Goal: Transaction & Acquisition: Purchase product/service

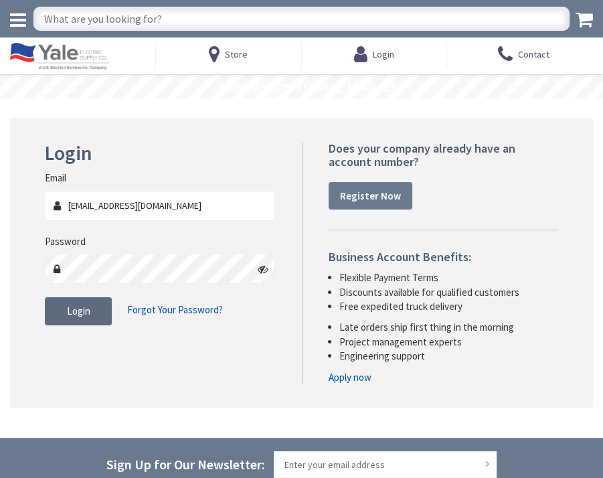
click at [80, 315] on span "Login" at bounding box center [78, 311] width 23 height 13
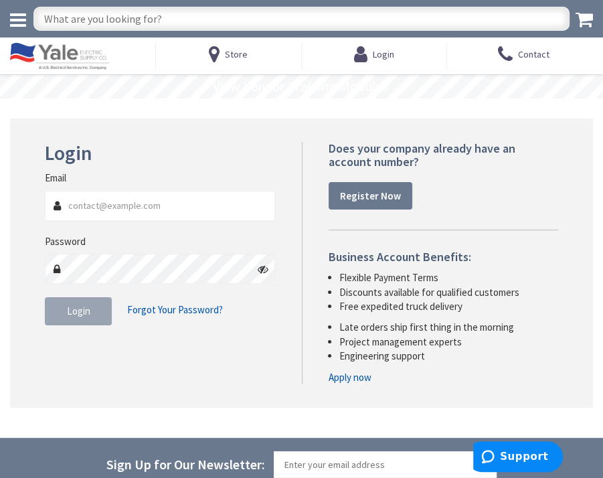
click at [252, 335] on fieldset "Email Password Login Forgot Your Password?" at bounding box center [160, 254] width 230 height 167
click at [188, 350] on div "Login Invalid login or password Email Password Login Forgot Your Password?" at bounding box center [302, 263] width 534 height 242
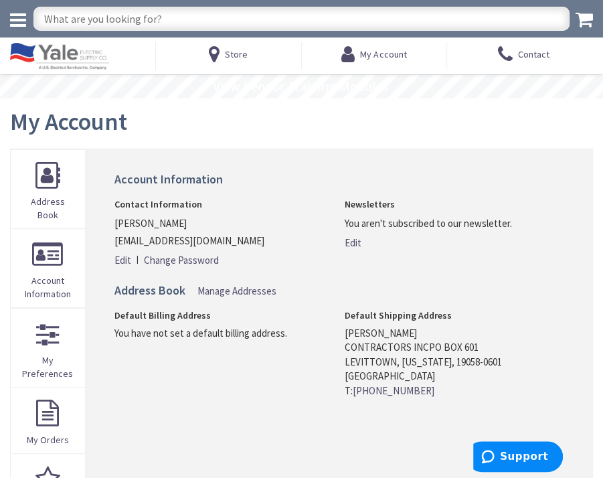
click at [182, 21] on input "text" at bounding box center [301, 19] width 536 height 24
click at [291, 18] on input "text" at bounding box center [301, 19] width 536 height 24
click at [291, 16] on input "text" at bounding box center [301, 19] width 536 height 24
type input "CP-25WB"
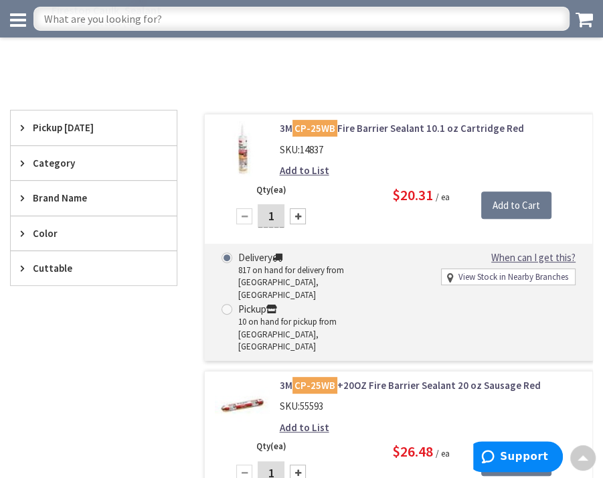
click at [299, 216] on div at bounding box center [298, 216] width 16 height 16
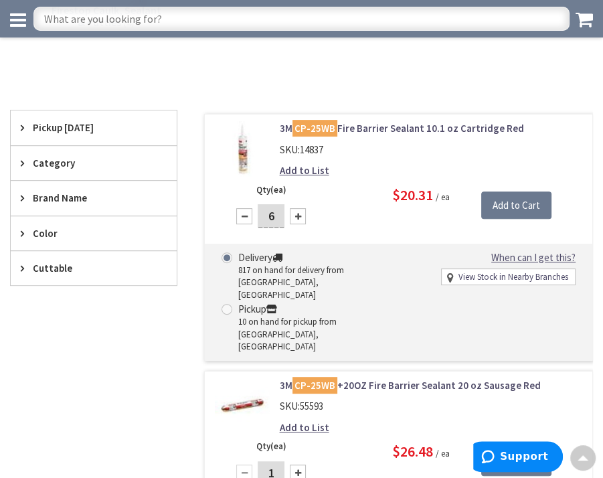
click at [299, 216] on div at bounding box center [298, 216] width 16 height 16
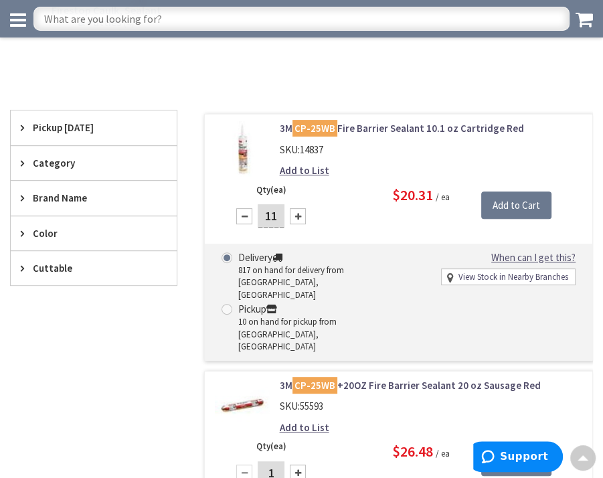
click at [299, 216] on div at bounding box center [298, 216] width 16 height 16
type input "12"
click at [528, 203] on input "Add to Cart" at bounding box center [517, 206] width 70 height 28
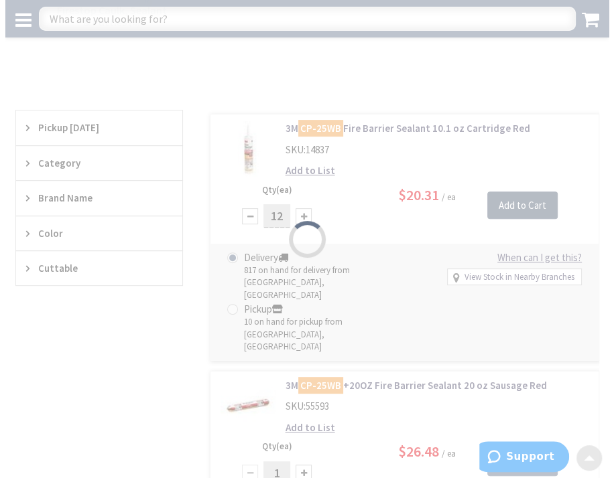
scroll to position [201, 0]
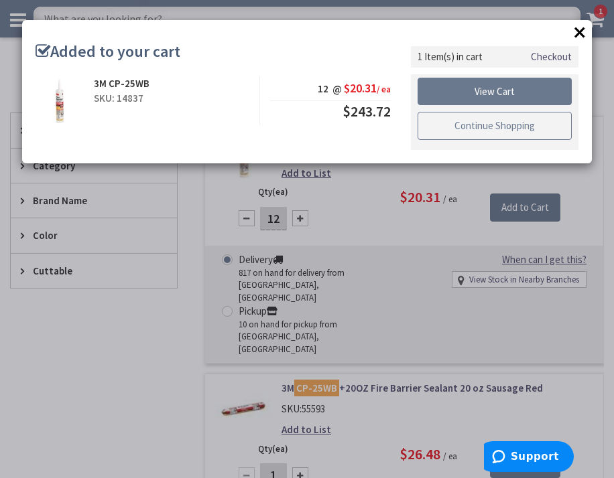
click at [535, 124] on link "Continue Shopping" at bounding box center [494, 126] width 154 height 28
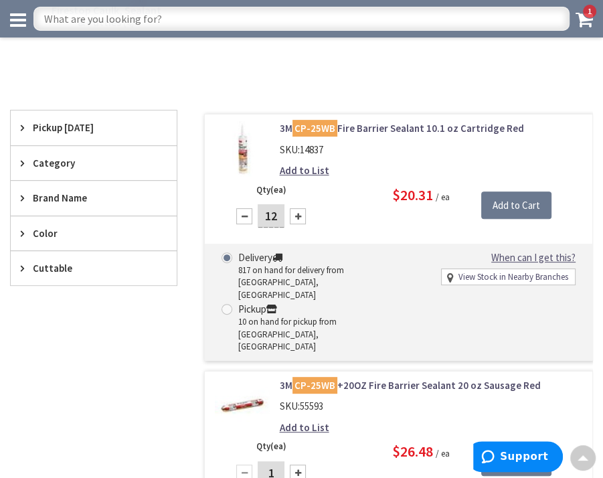
click at [242, 15] on input "text" at bounding box center [301, 19] width 536 height 24
type input "FB-369"
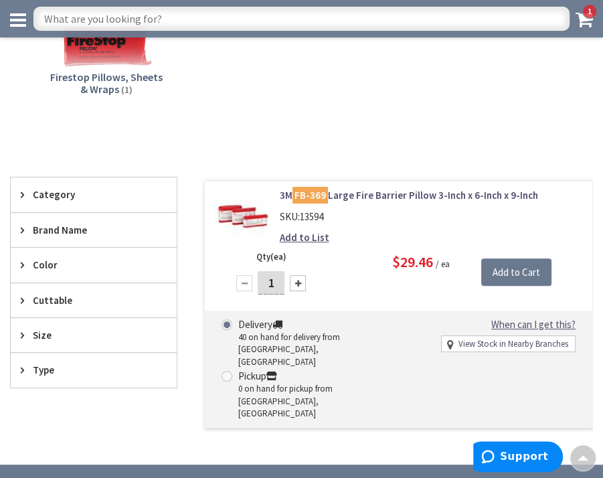
click at [297, 282] on div at bounding box center [298, 283] width 16 height 16
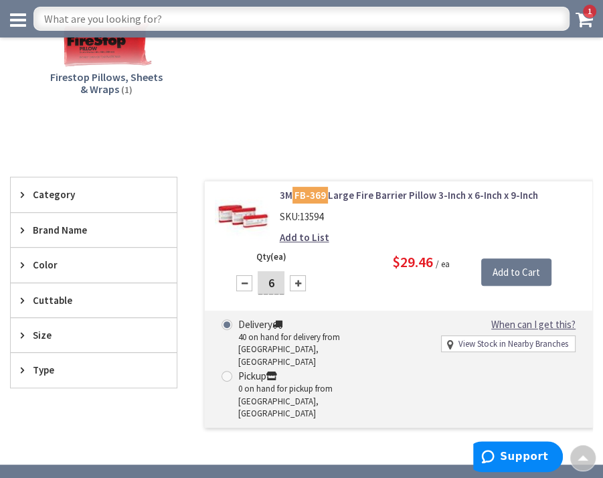
click at [297, 282] on div at bounding box center [298, 283] width 16 height 16
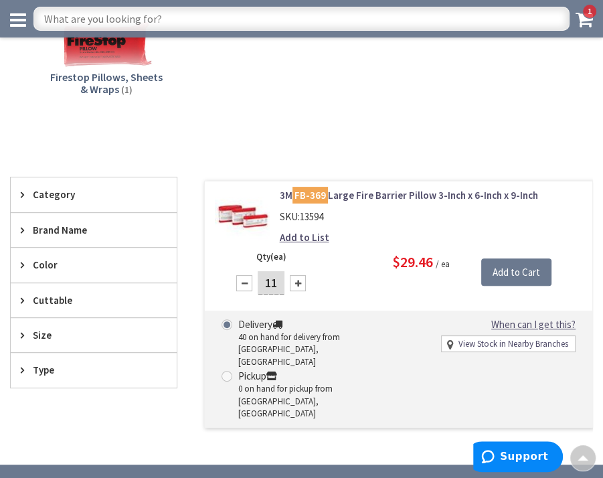
click at [297, 282] on div at bounding box center [298, 283] width 16 height 16
click at [244, 283] on div at bounding box center [244, 283] width 16 height 16
type input "12"
click at [516, 270] on input "Add to Cart" at bounding box center [517, 273] width 70 height 28
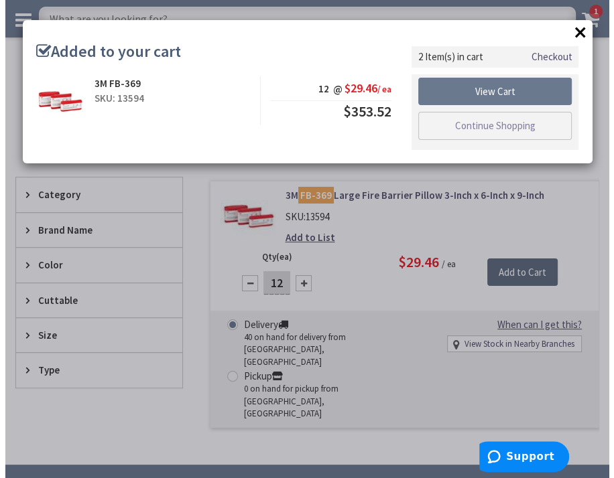
scroll to position [134, 0]
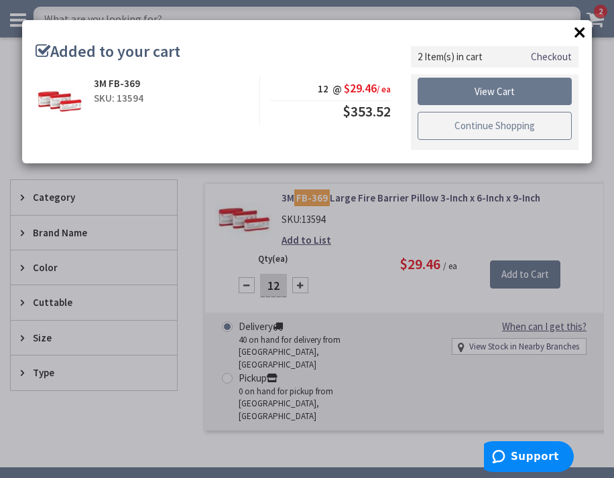
click at [522, 124] on link "Continue Shopping" at bounding box center [494, 126] width 154 height 28
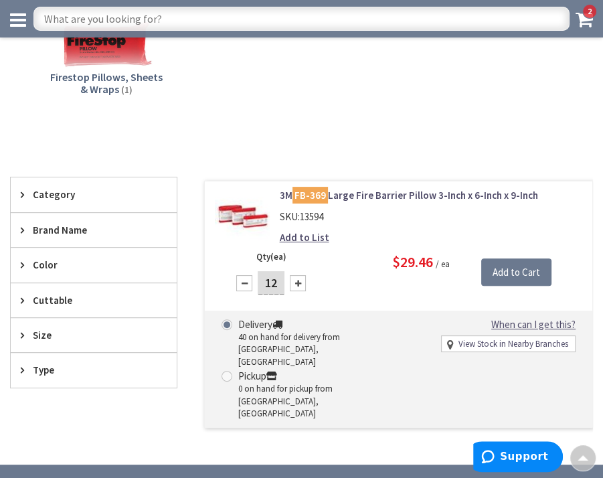
click at [184, 23] on input "text" at bounding box center [301, 19] width 536 height 24
type input "CMP+1.4X11"
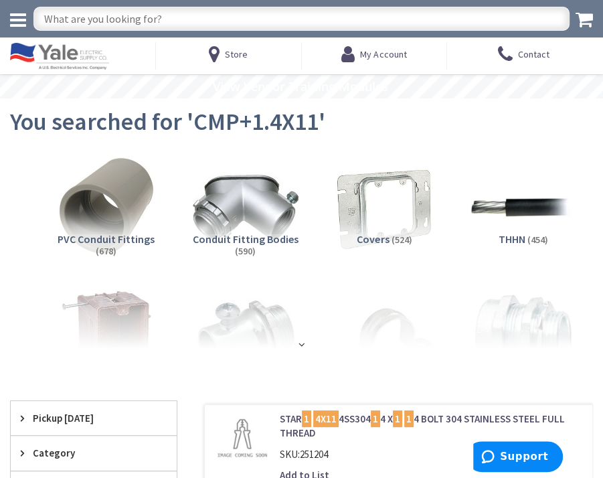
click at [238, 11] on input "text" at bounding box center [301, 19] width 536 height 24
type input "CMP+"
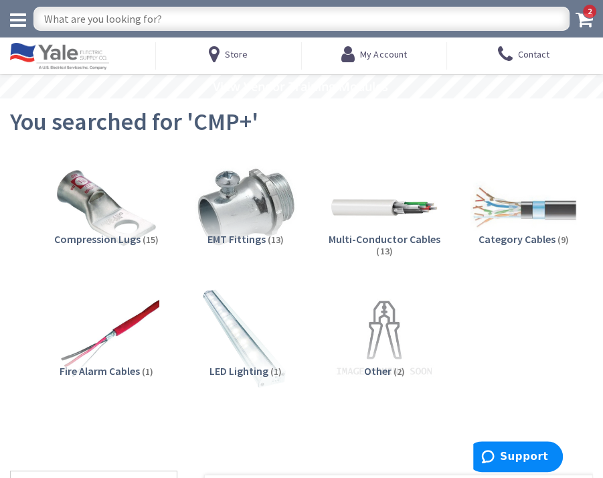
click at [321, 13] on input "text" at bounding box center [301, 19] width 536 height 24
click at [277, 20] on input "text" at bounding box center [301, 19] width 536 height 24
type input "55596"
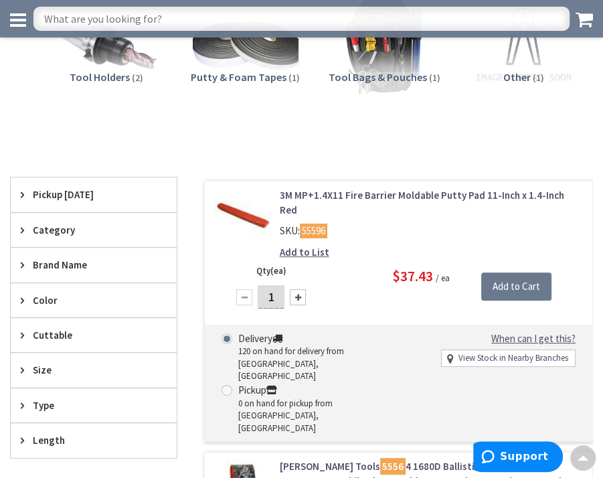
click at [298, 289] on div at bounding box center [298, 297] width 16 height 16
click at [299, 289] on div at bounding box center [298, 297] width 16 height 16
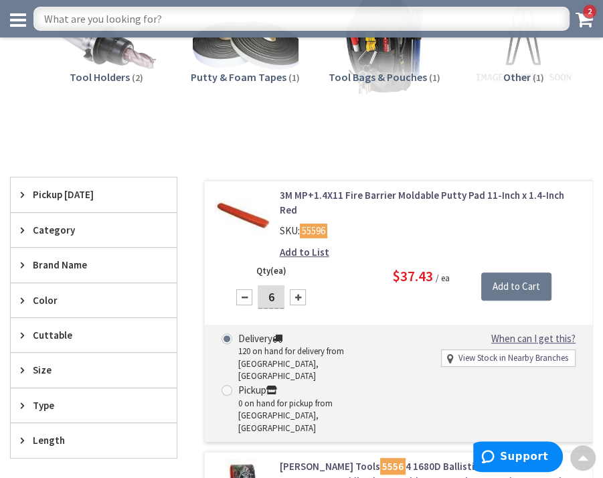
click at [299, 289] on div at bounding box center [298, 297] width 16 height 16
click at [300, 289] on div at bounding box center [298, 297] width 16 height 16
click at [297, 289] on div at bounding box center [298, 297] width 16 height 16
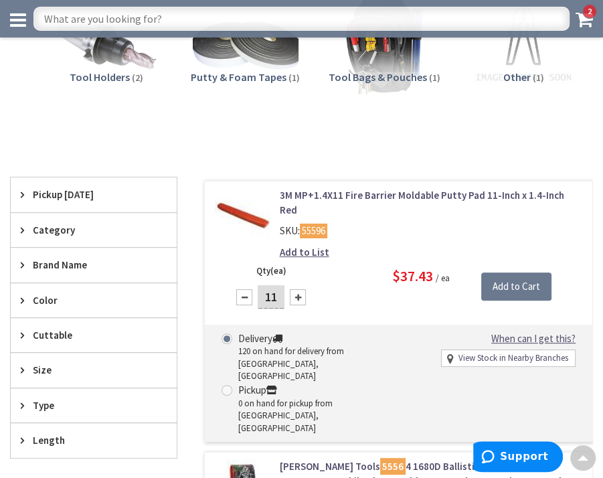
click at [297, 289] on div at bounding box center [298, 297] width 16 height 16
type input "12"
click at [525, 273] on input "Add to Cart" at bounding box center [517, 287] width 70 height 28
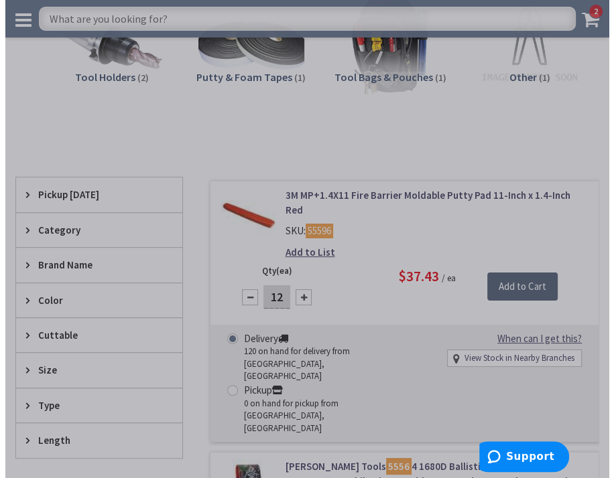
scroll to position [134, 0]
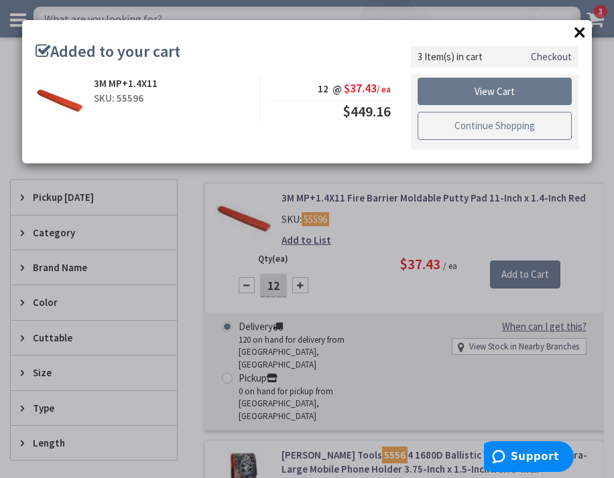
click at [532, 126] on link "Continue Shopping" at bounding box center [494, 126] width 154 height 28
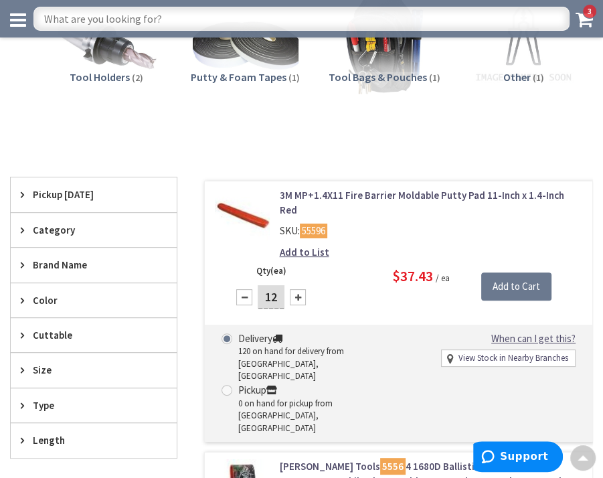
click at [244, 21] on input "text" at bounding box center [301, 19] width 536 height 24
type input "FIRE FOAM"
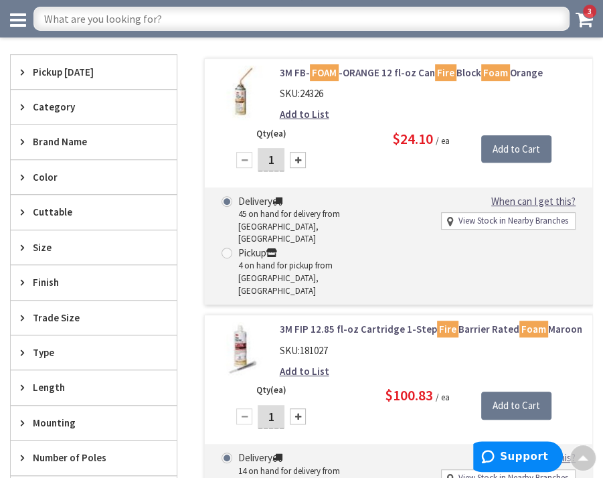
scroll to position [332, 0]
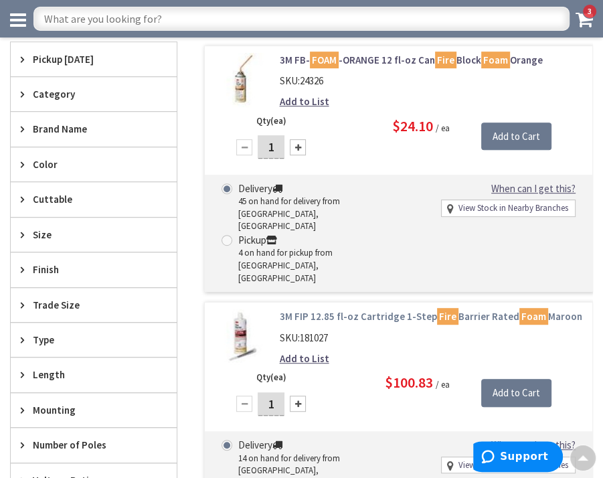
click at [371, 309] on link "3M FIP 12.85 fl-oz Cartridge 1-Step Fire Barrier Rated Foam Maroon" at bounding box center [431, 316] width 303 height 14
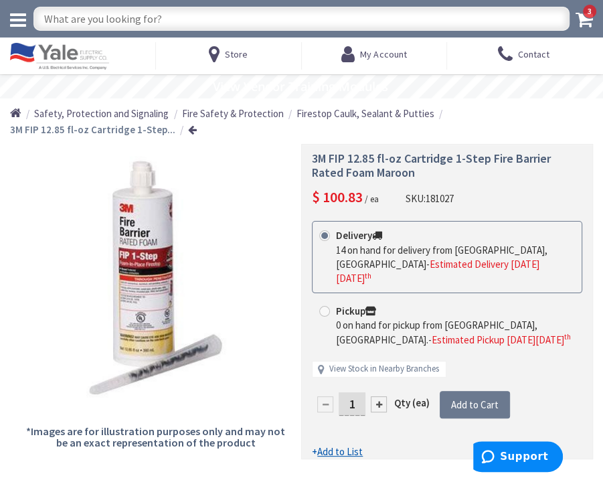
click at [588, 19] on icon at bounding box center [584, 19] width 17 height 19
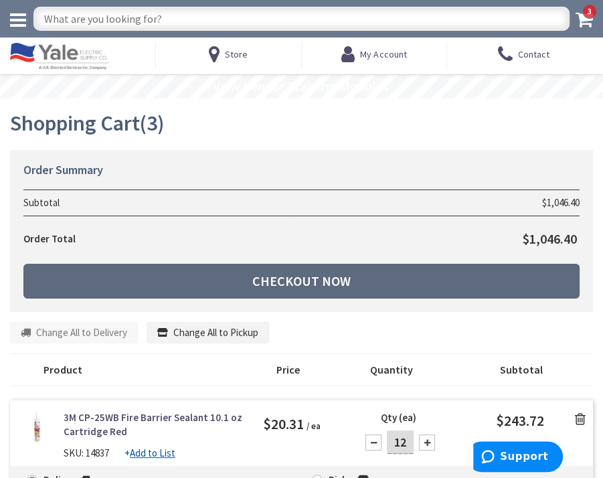
click at [332, 279] on link "Checkout Now" at bounding box center [301, 281] width 557 height 35
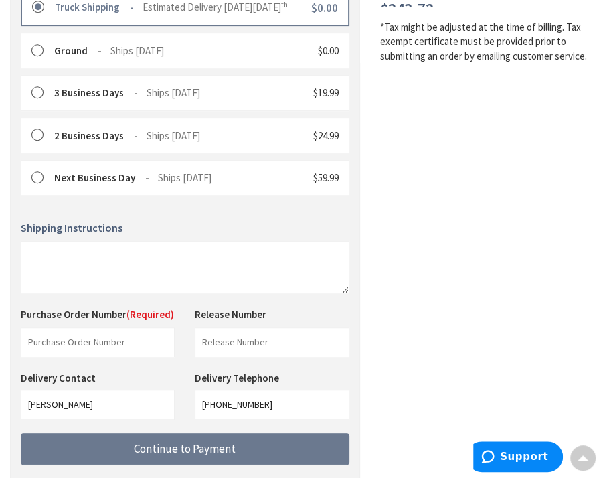
scroll to position [453, 0]
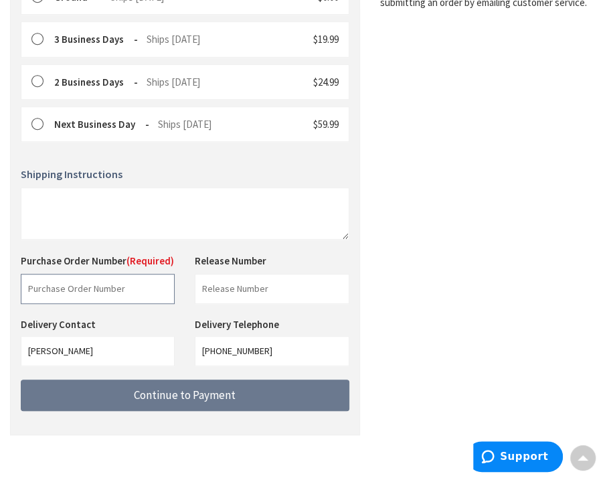
click at [106, 278] on input "text" at bounding box center [98, 289] width 154 height 30
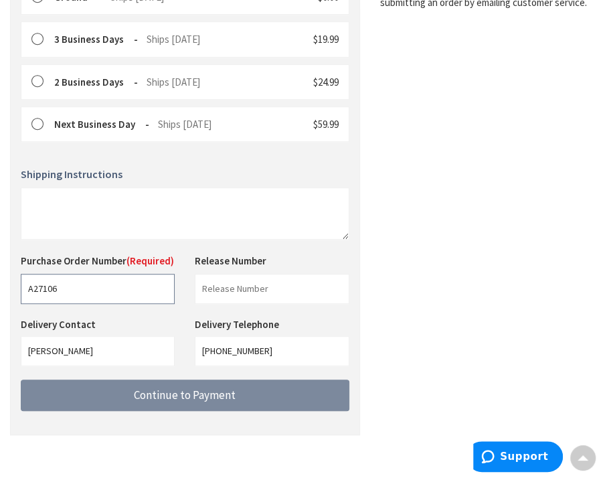
type input "A27106"
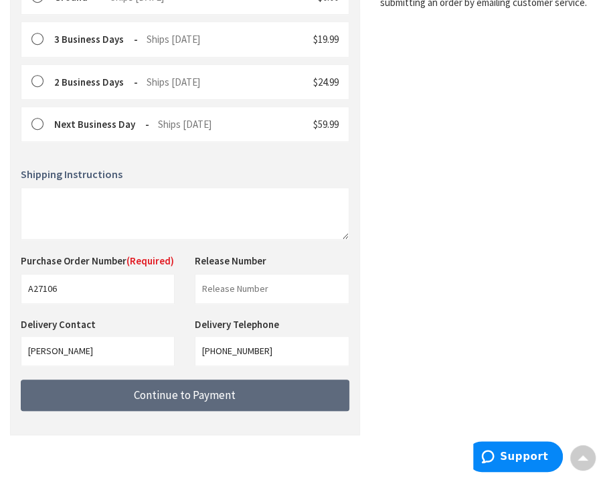
click at [199, 388] on span "Continue to Payment" at bounding box center [185, 395] width 102 height 15
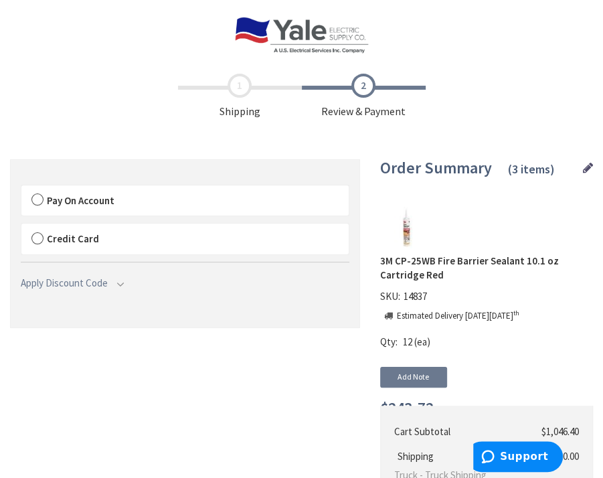
click at [40, 196] on label "Pay On Account" at bounding box center [185, 201] width 328 height 31
click at [21, 188] on input "Pay On Account" at bounding box center [21, 188] width 0 height 0
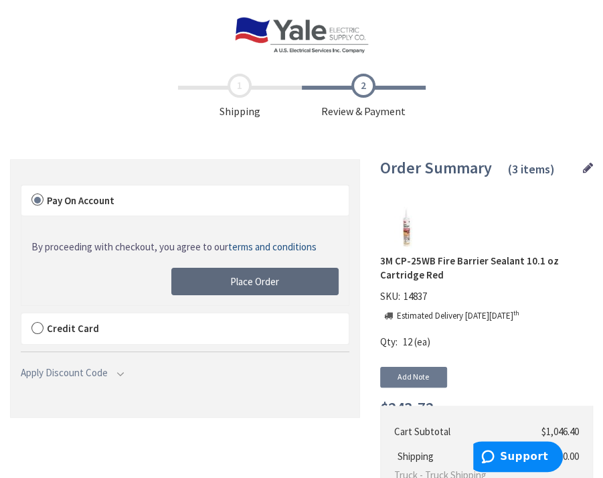
click at [255, 279] on span "Place Order" at bounding box center [254, 281] width 49 height 13
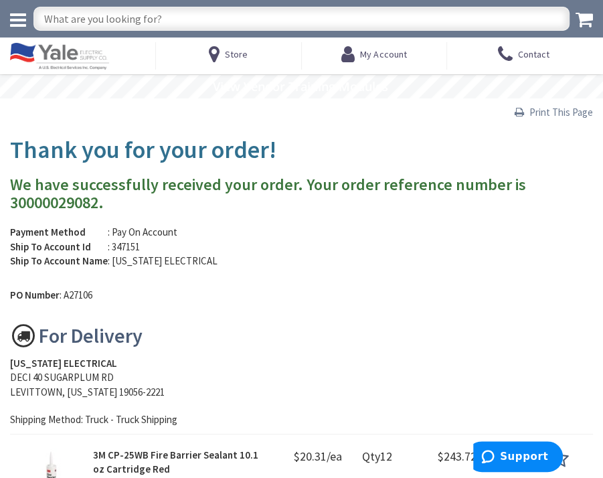
click at [546, 112] on span "Print This Page" at bounding box center [562, 112] width 64 height 13
